Goal: Information Seeking & Learning: Learn about a topic

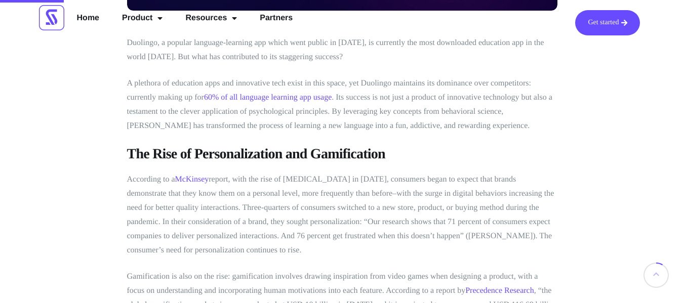
scroll to position [390, 0]
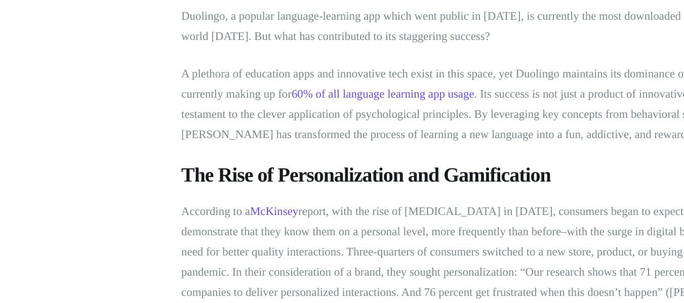
scroll to position [330, 0]
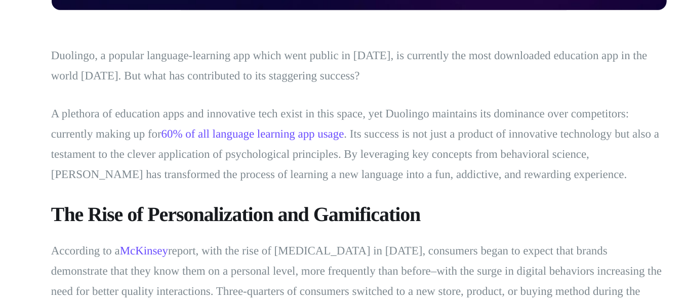
drag, startPoint x: 477, startPoint y: 198, endPoint x: 477, endPoint y: 213, distance: 14.7
click at [477, 213] on h3 "The Rise of Personalization and Gamification" at bounding box center [342, 214] width 430 height 18
